Goal: Transaction & Acquisition: Book appointment/travel/reservation

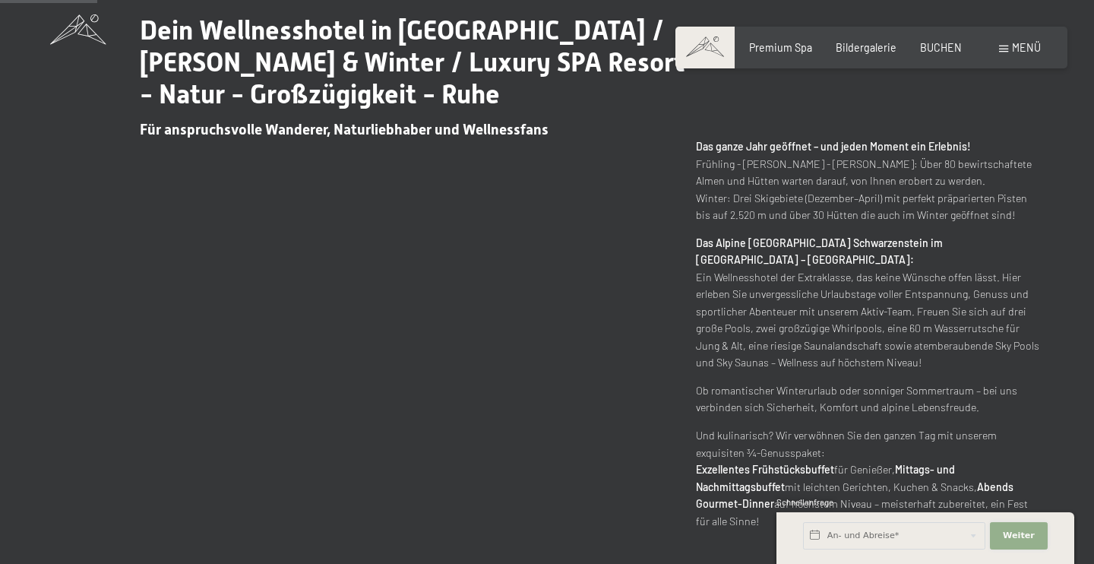
click at [1018, 540] on span "Weiter" at bounding box center [1019, 536] width 32 height 12
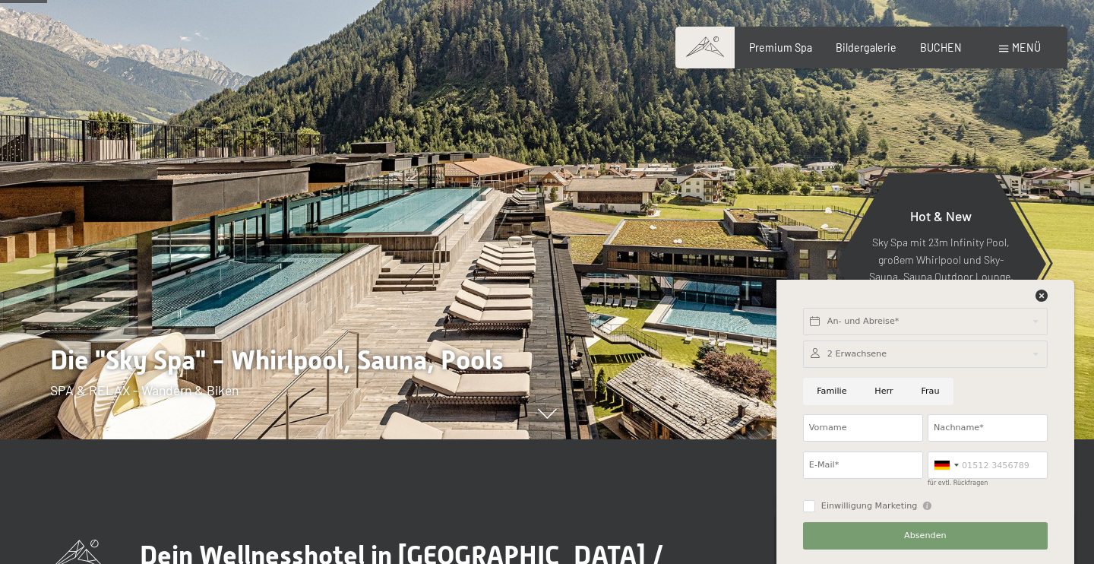
scroll to position [4, 0]
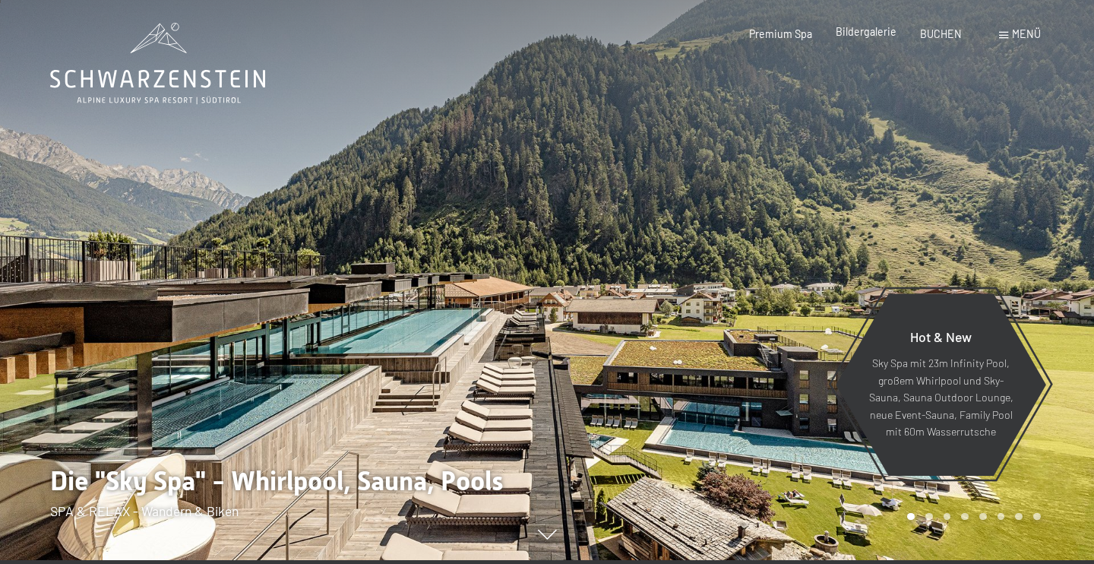
click at [870, 39] on div "Bildergalerie" at bounding box center [866, 31] width 61 height 15
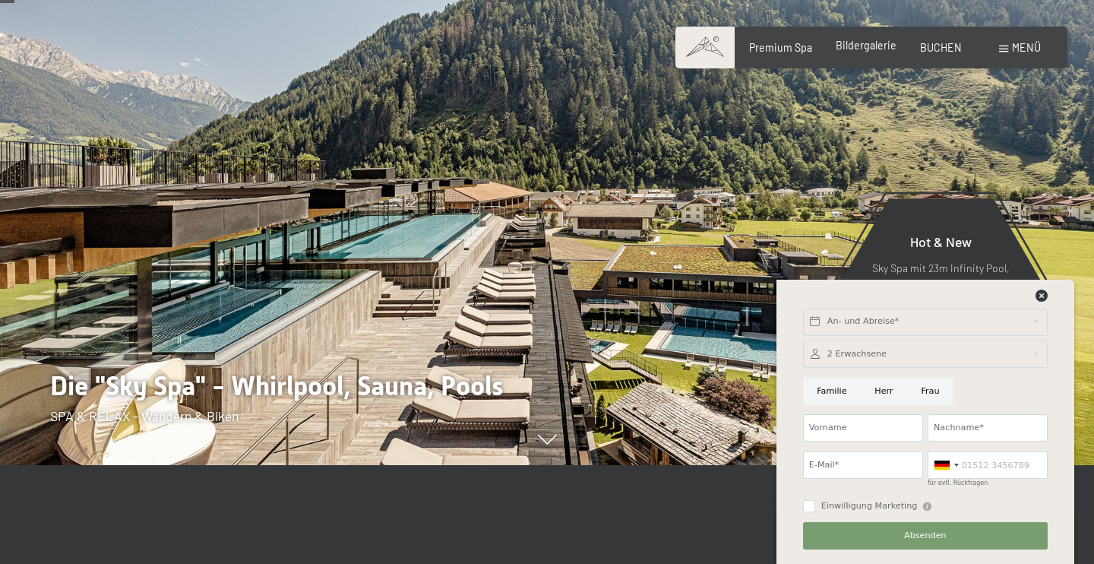
scroll to position [100, 0]
click at [1042, 292] on icon at bounding box center [1042, 295] width 12 height 12
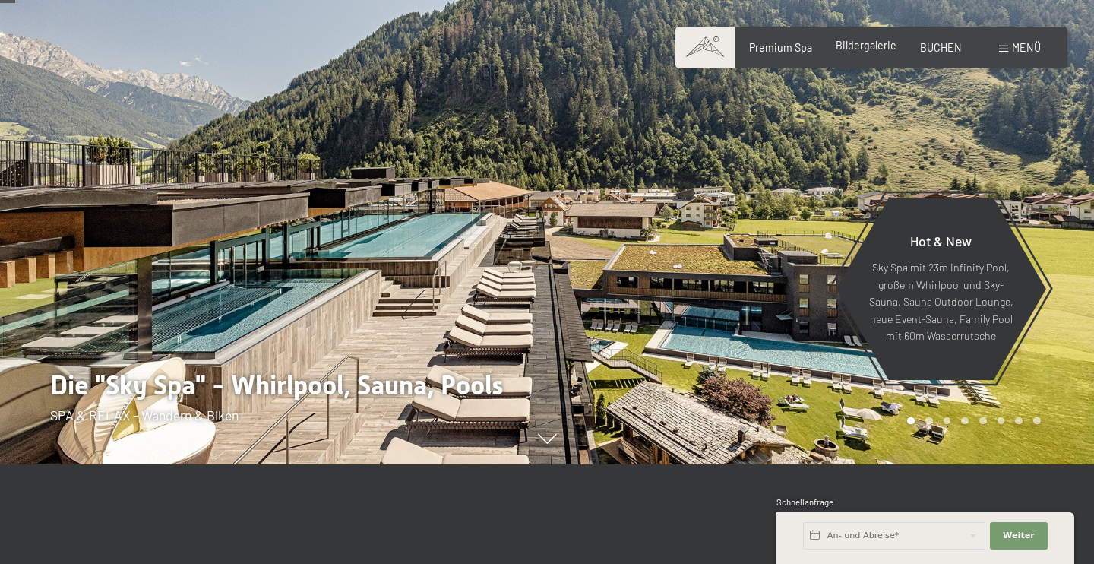
click at [852, 49] on span "Bildergalerie" at bounding box center [866, 45] width 61 height 13
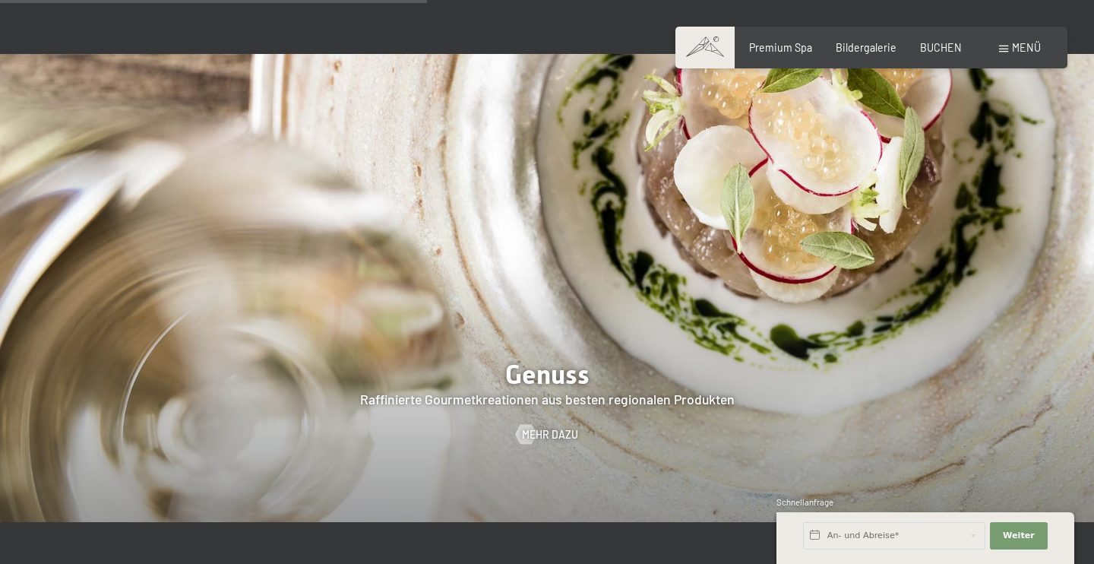
scroll to position [1653, 0]
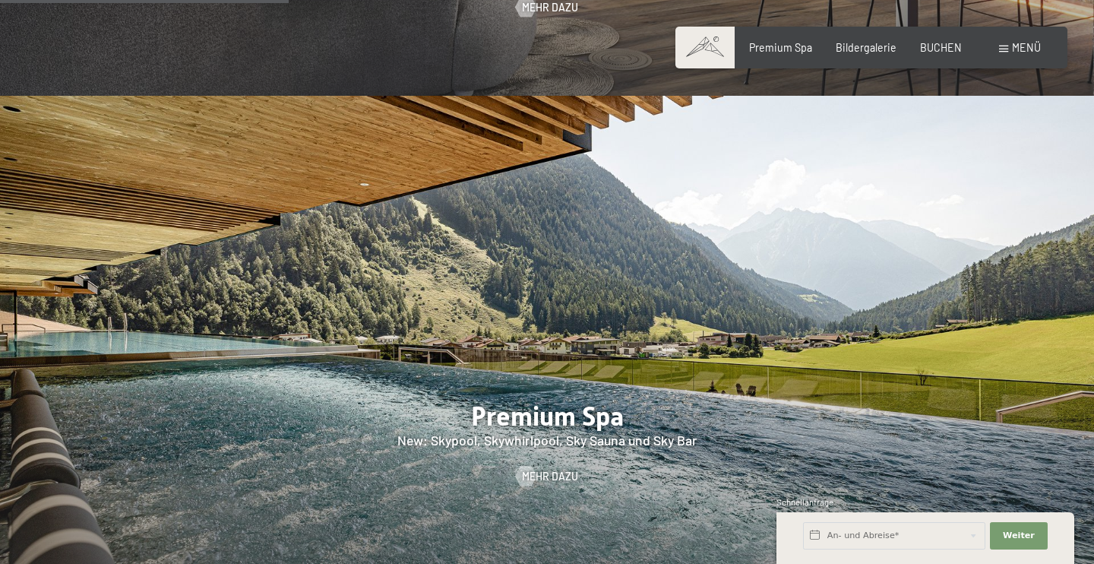
click at [880, 55] on div "Buchen Anfragen Premium Spa Bildergalerie BUCHEN Menü DE IT EN Gutschein Bilder…" at bounding box center [871, 47] width 338 height 15
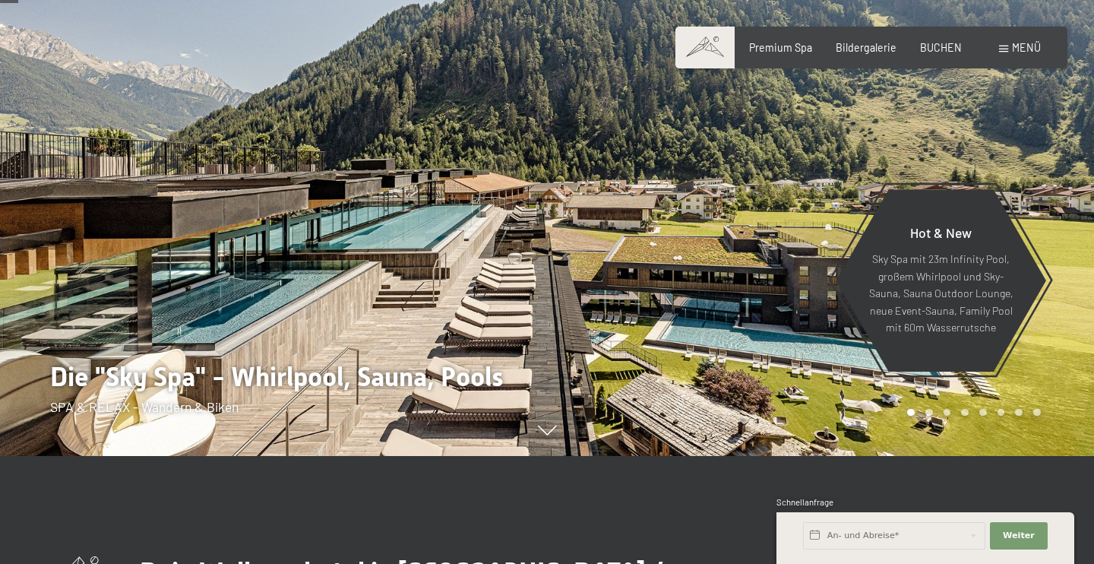
scroll to position [115, 0]
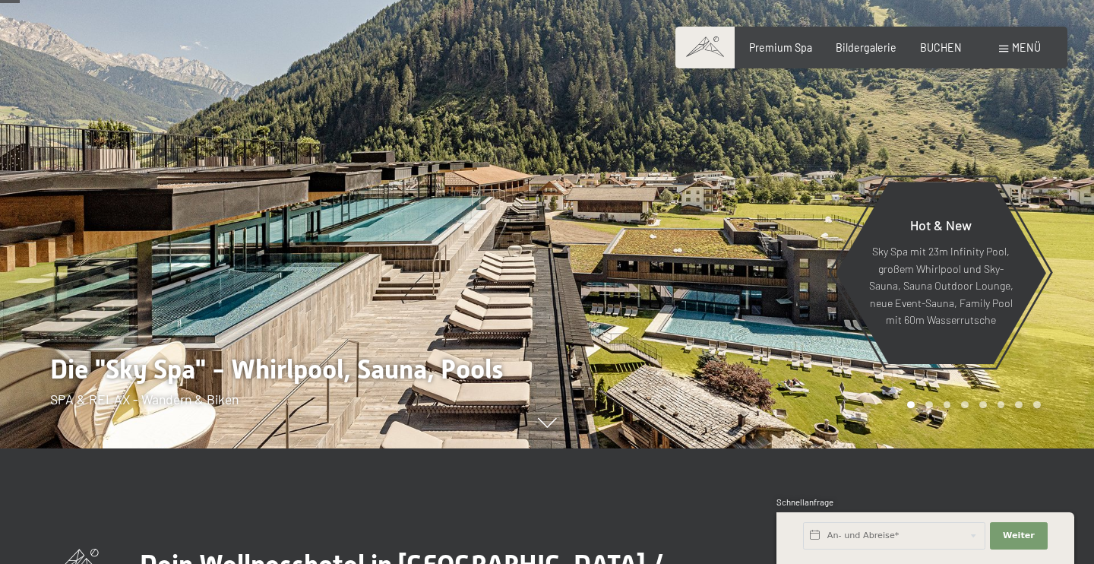
click at [856, 194] on div "Hot & New Sky Spa mit 23m Infinity Pool, großem Whirlpool und Sky-Sauna, Sauna …" at bounding box center [941, 273] width 212 height 179
click at [817, 337] on div at bounding box center [820, 167] width 547 height 564
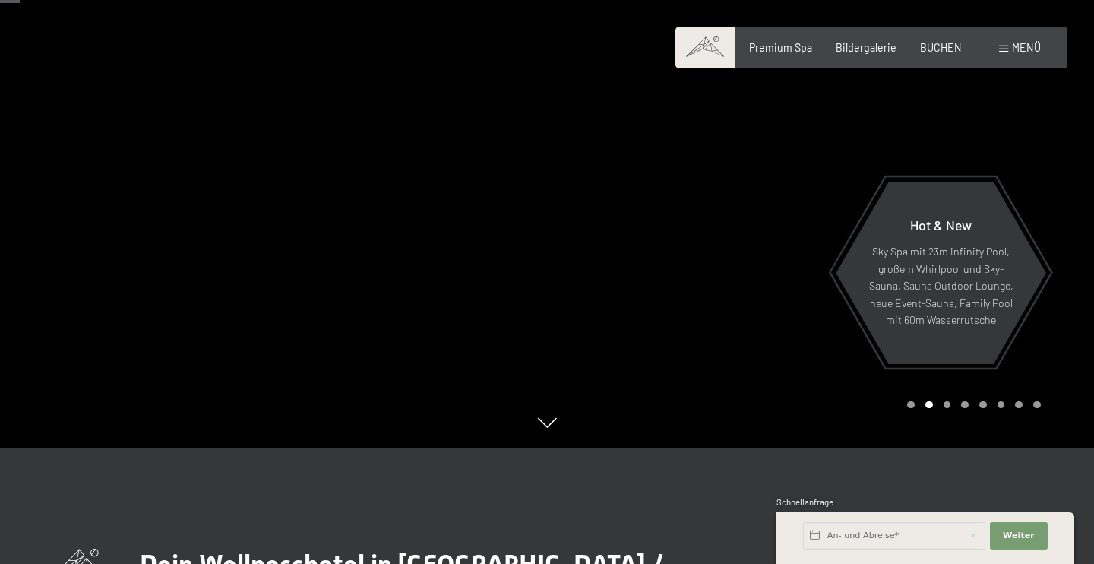
click at [817, 337] on div at bounding box center [820, 167] width 547 height 564
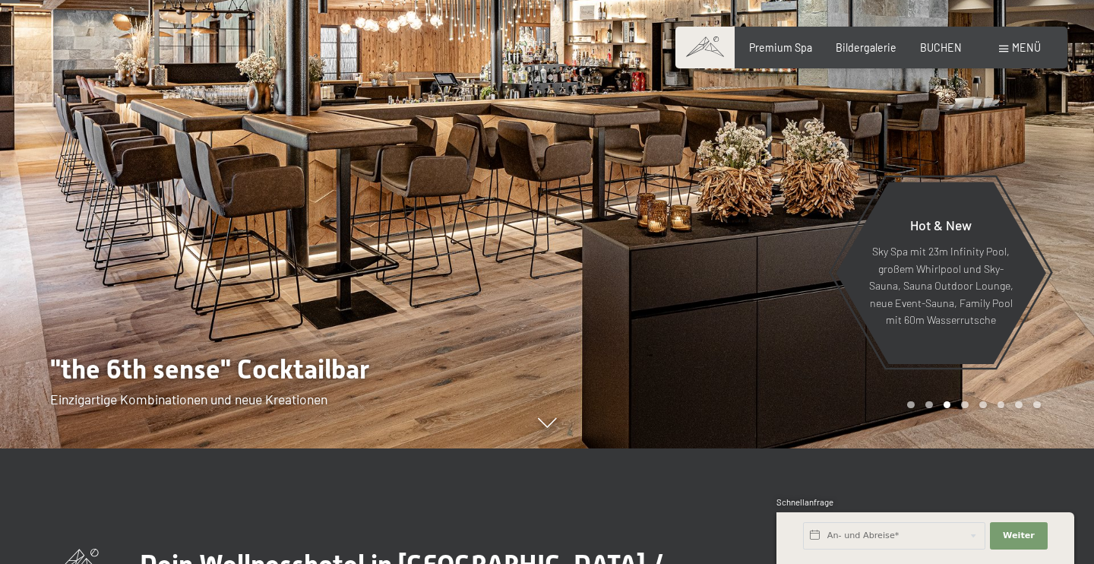
click at [817, 337] on div at bounding box center [820, 167] width 547 height 564
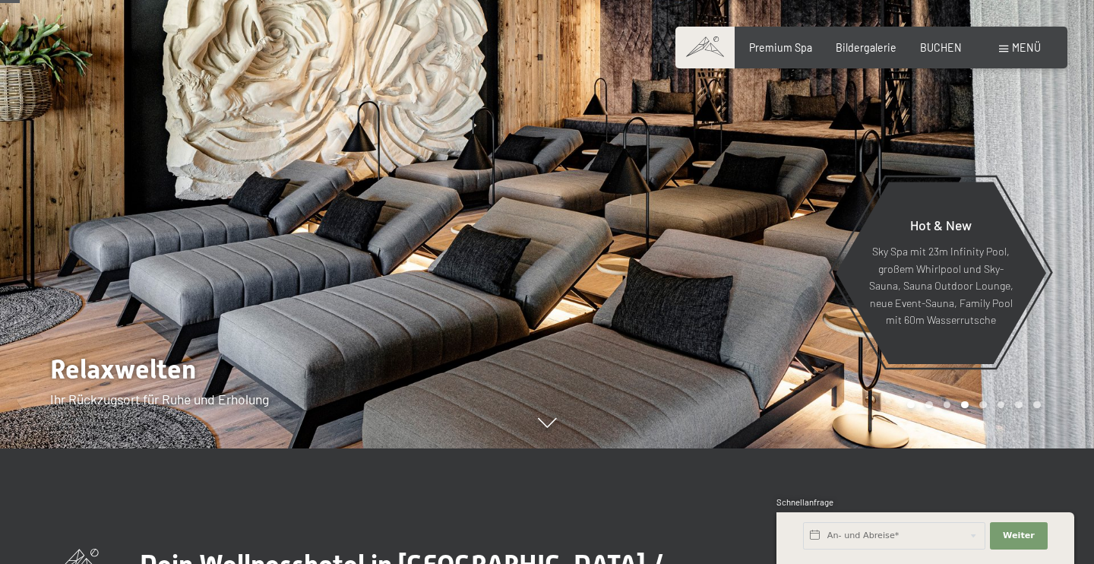
click at [817, 337] on div at bounding box center [820, 167] width 547 height 564
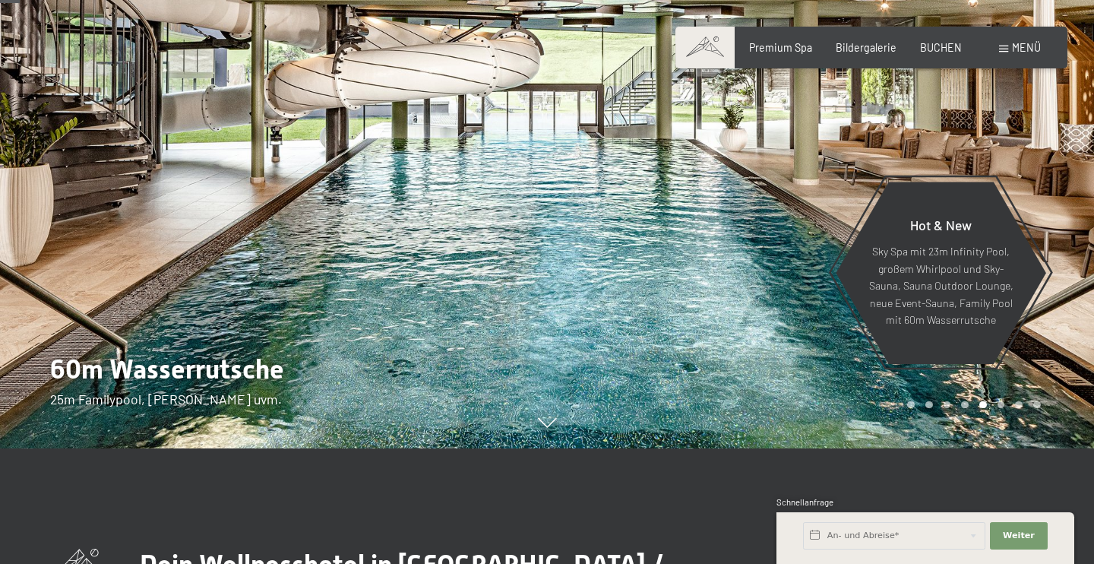
click at [817, 337] on div at bounding box center [820, 167] width 547 height 564
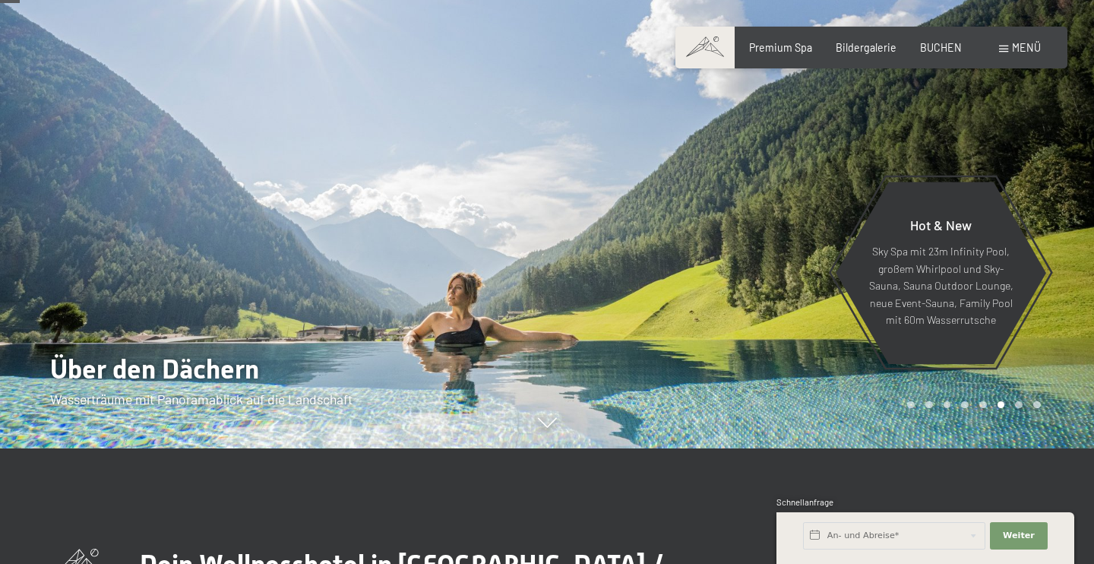
click at [817, 337] on div at bounding box center [820, 167] width 547 height 564
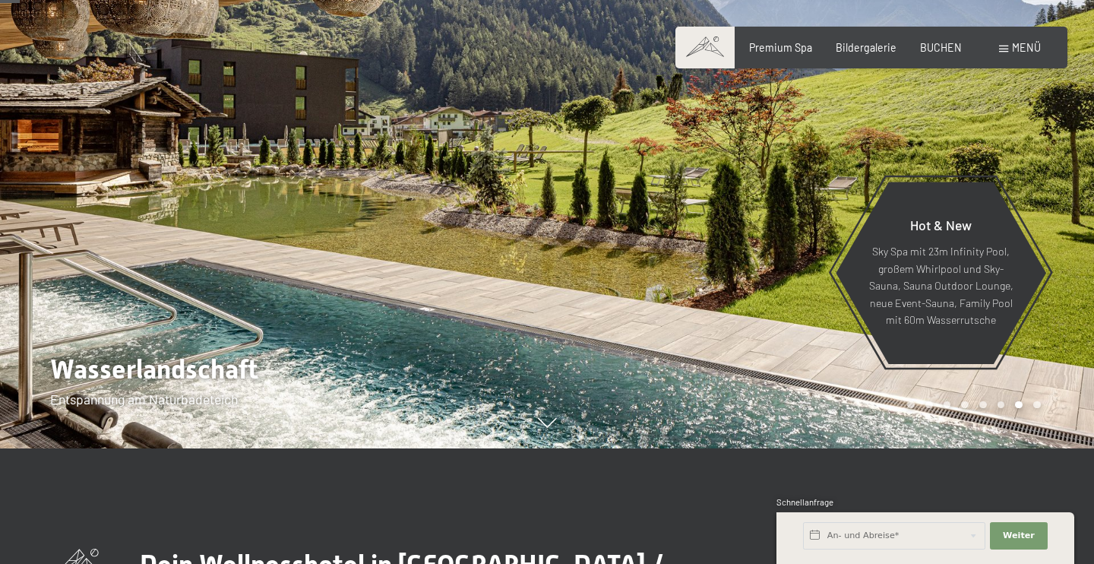
click at [817, 337] on div at bounding box center [820, 167] width 547 height 564
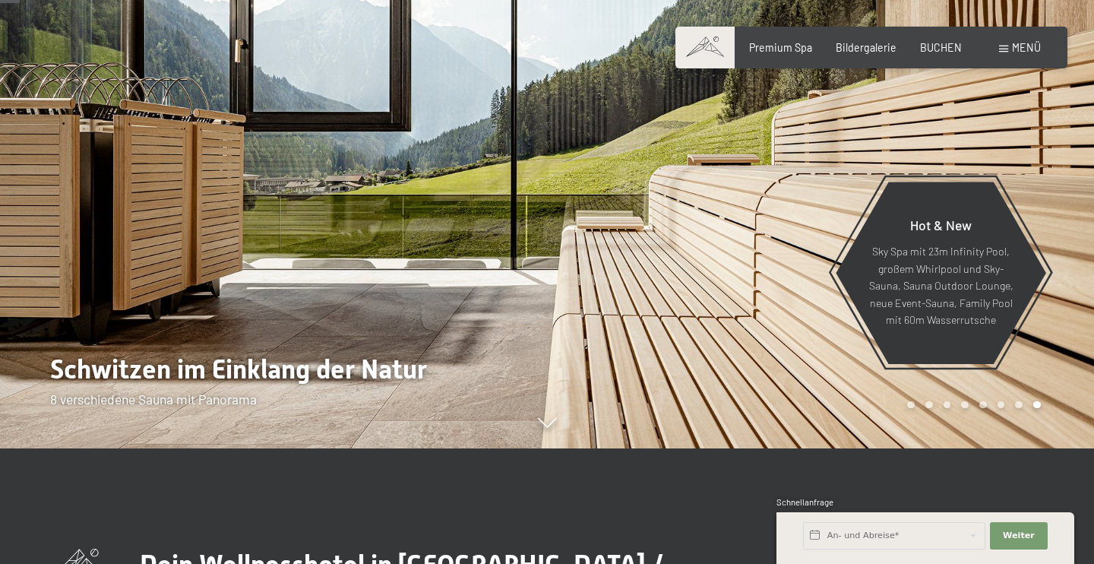
click at [817, 337] on div at bounding box center [820, 167] width 547 height 564
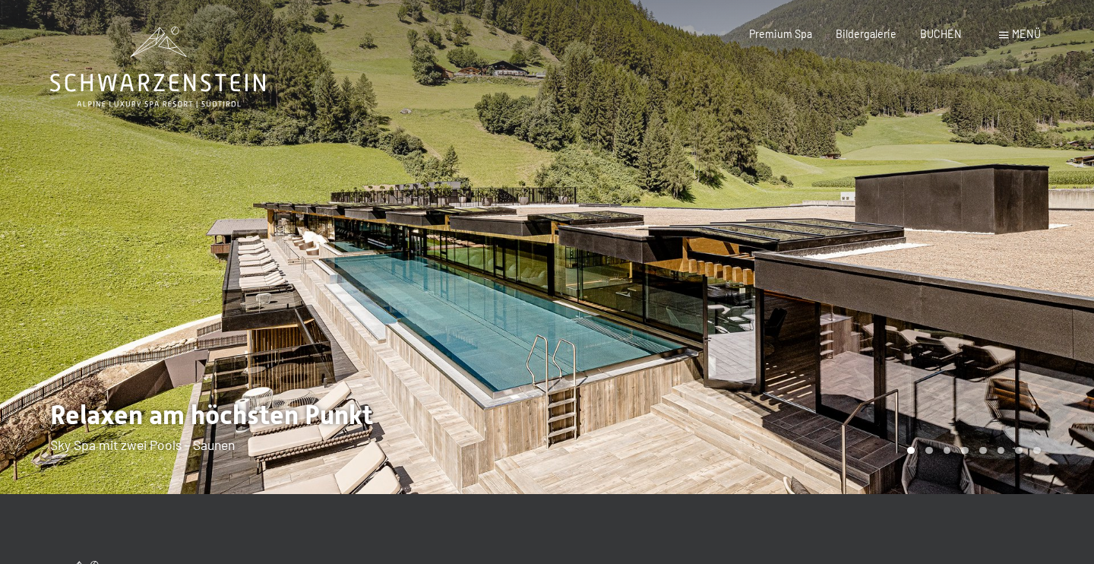
click at [898, 312] on div at bounding box center [820, 247] width 547 height 494
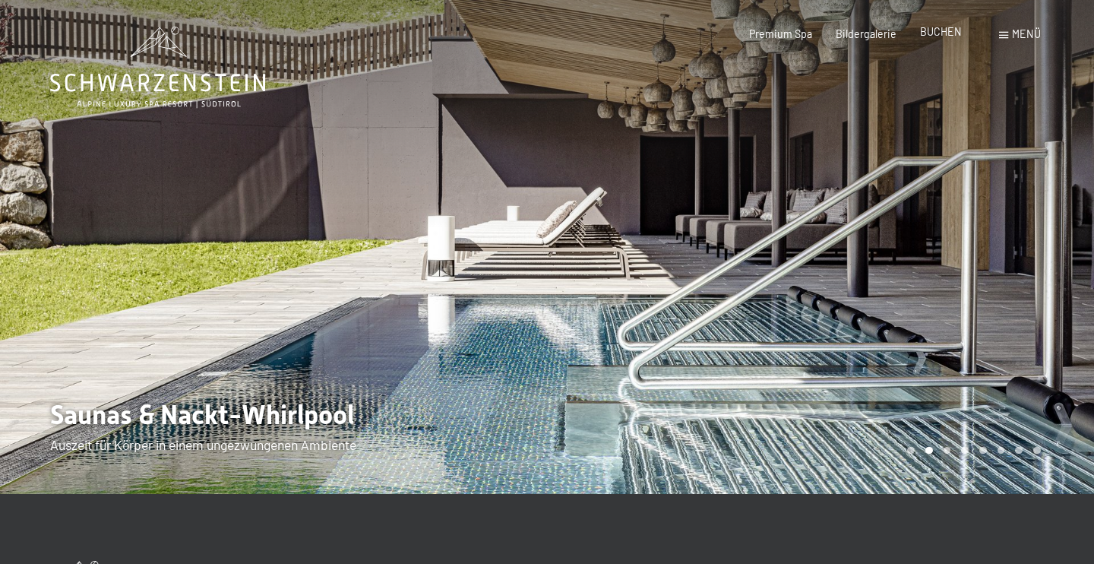
click at [959, 29] on span "BUCHEN" at bounding box center [941, 31] width 42 height 13
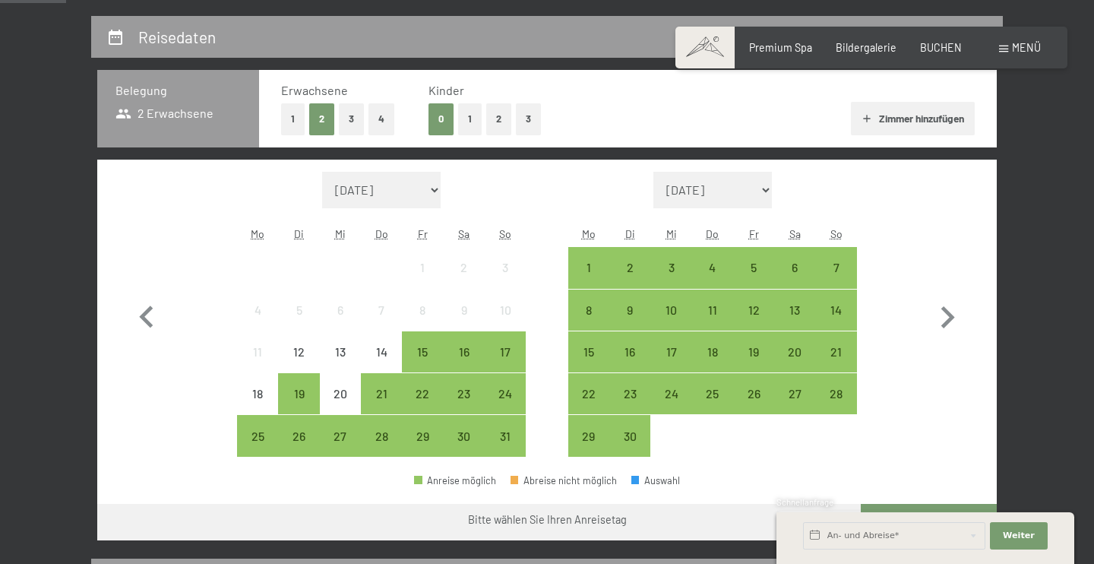
scroll to position [308, 0]
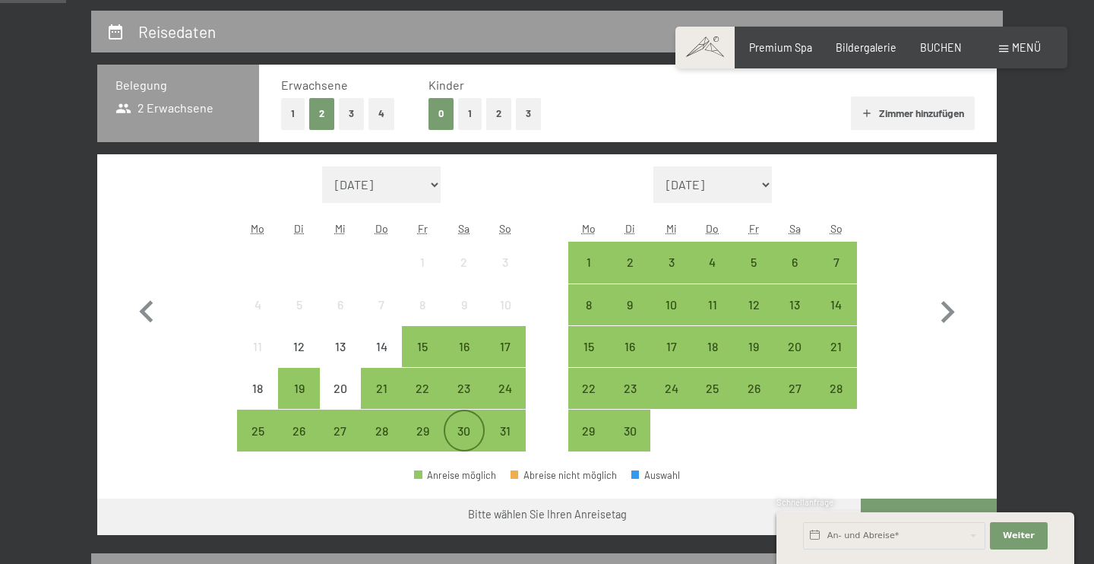
click at [460, 448] on div "30" at bounding box center [464, 444] width 38 height 38
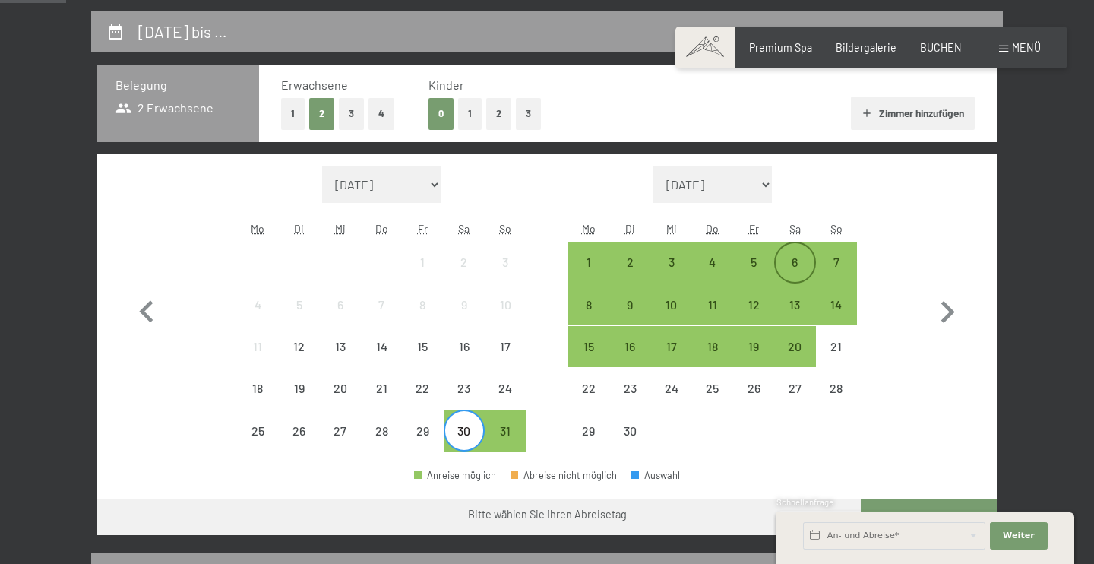
click at [789, 271] on div "6" at bounding box center [795, 275] width 38 height 38
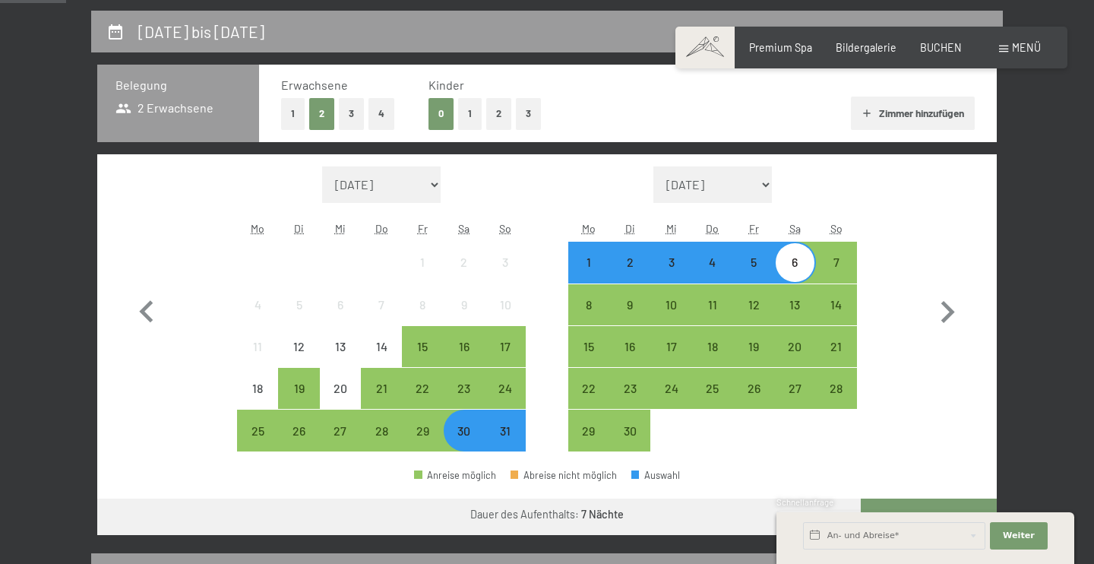
click at [465, 118] on button "1" at bounding box center [470, 113] width 24 height 31
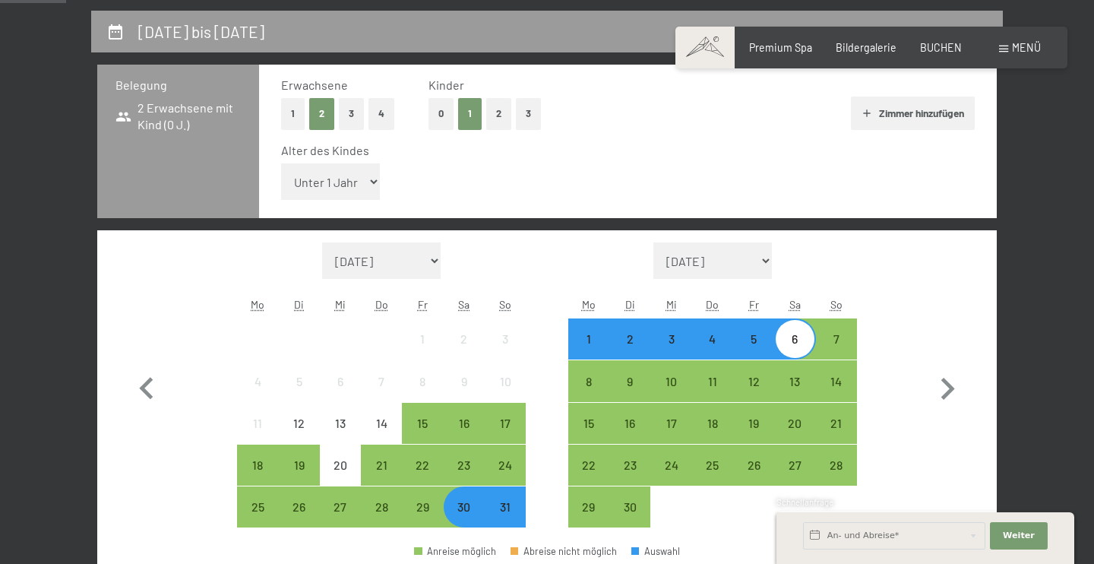
click at [317, 181] on select "Unter 1 Jahr 1 Jahr 2 Jahre 3 Jahre 4 Jahre 5 Jahre 6 Jahre 7 Jahre 8 Jahre 9 J…" at bounding box center [330, 181] width 99 height 36
select select "8"
click option "8 Jahre" at bounding box center [0, 0] width 0 height 0
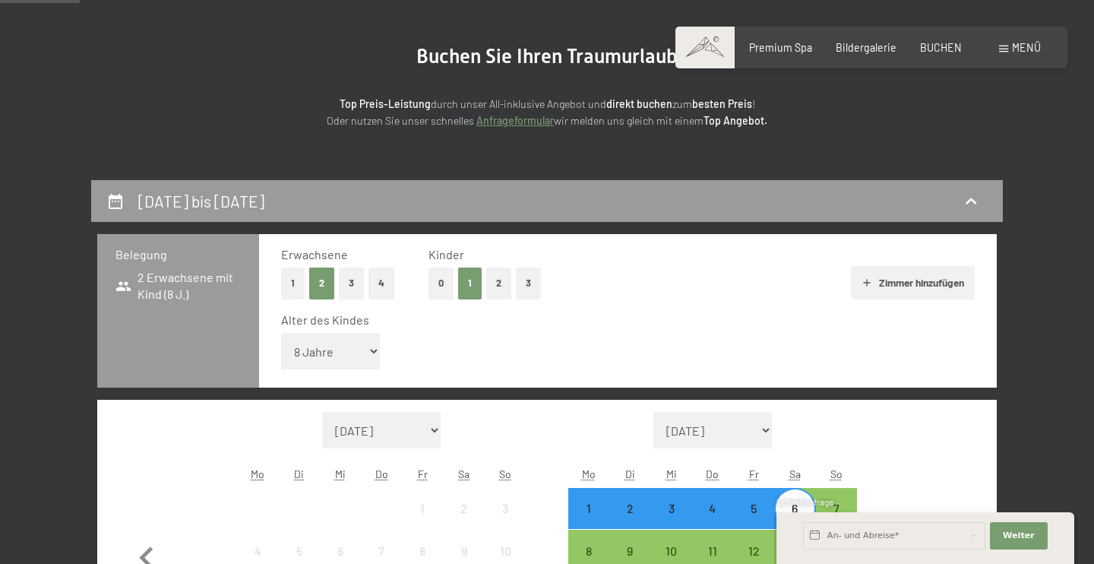
scroll to position [87, 0]
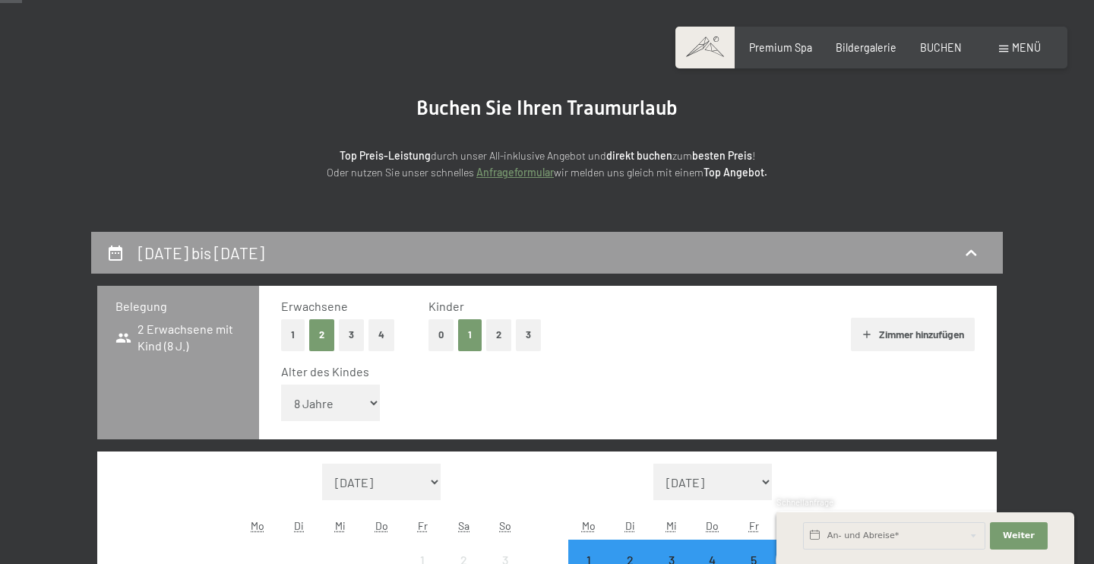
click at [447, 339] on button "0" at bounding box center [441, 334] width 25 height 31
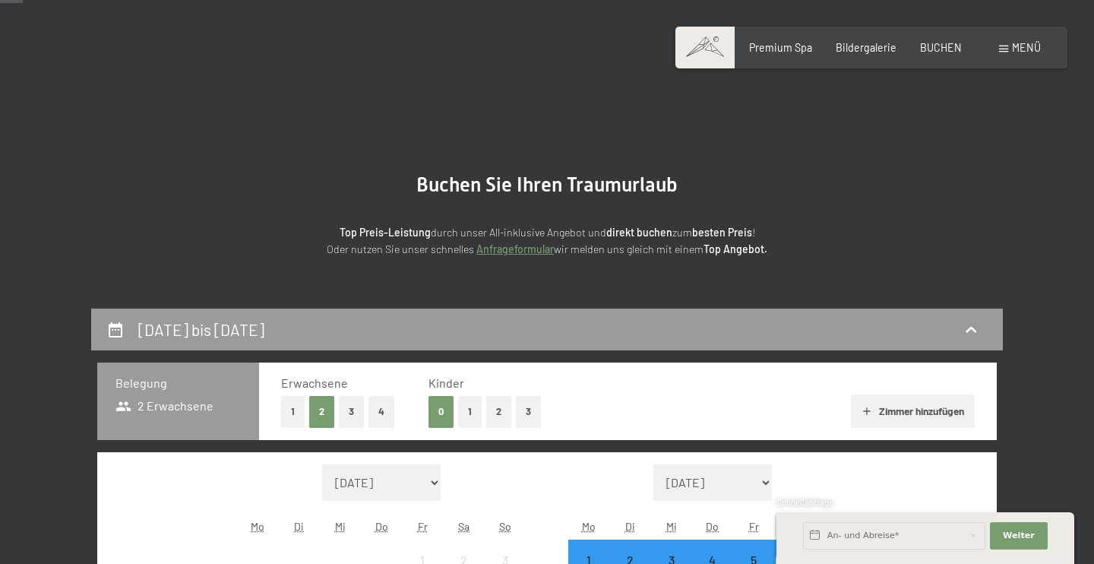
scroll to position [0, 0]
